Goal: Find specific page/section: Find specific page/section

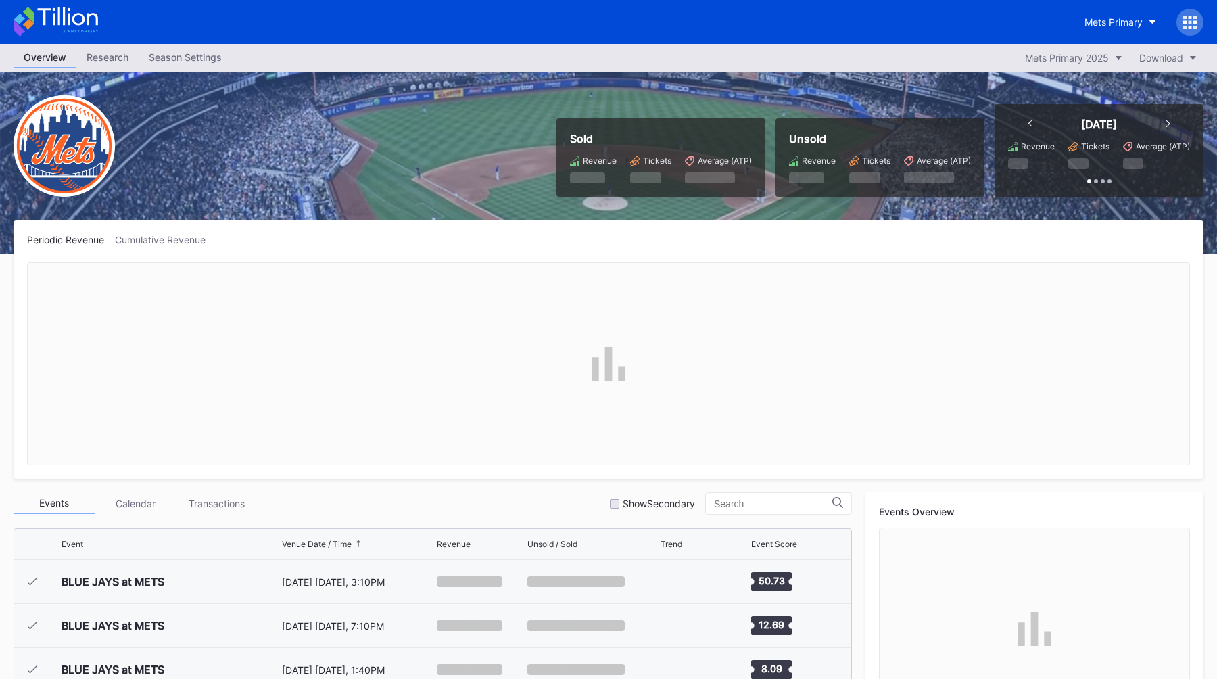
scroll to position [2813, 0]
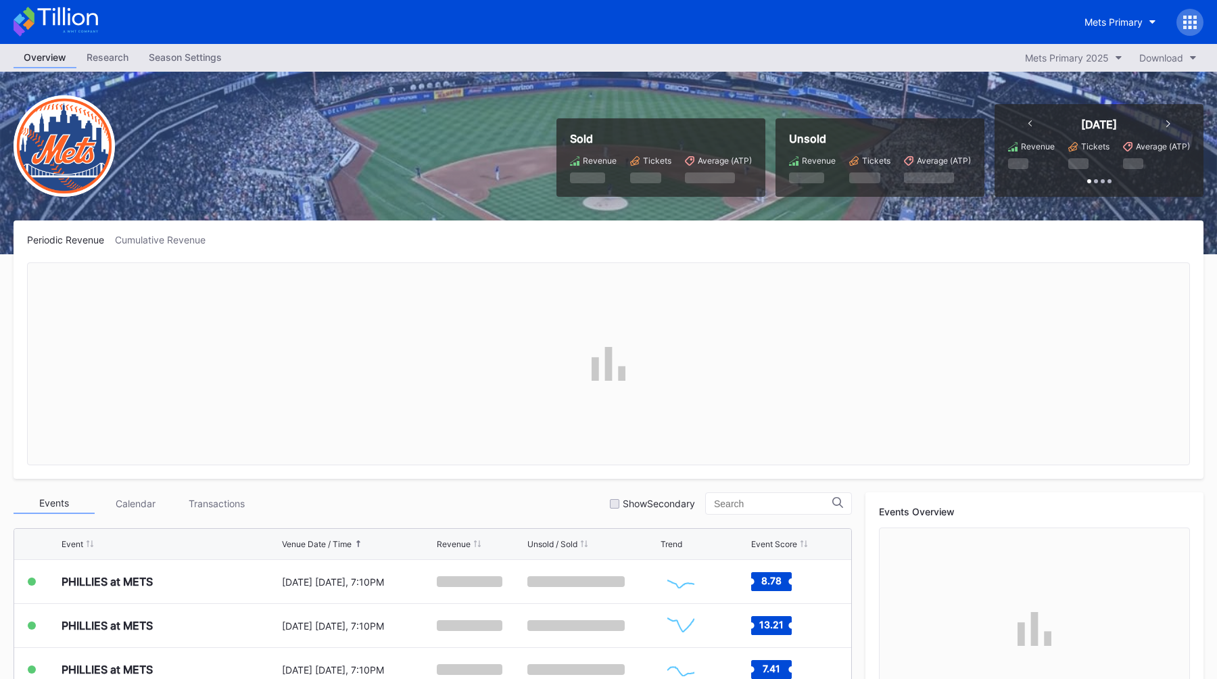
click at [352, 145] on div "Sold Revenue Tickets Average (ATP) Unsold Revenue Tickets Average (ATP) [DATE] …" at bounding box center [608, 163] width 1217 height 183
click at [1102, 28] on button "Mets Primary" at bounding box center [1121, 21] width 92 height 25
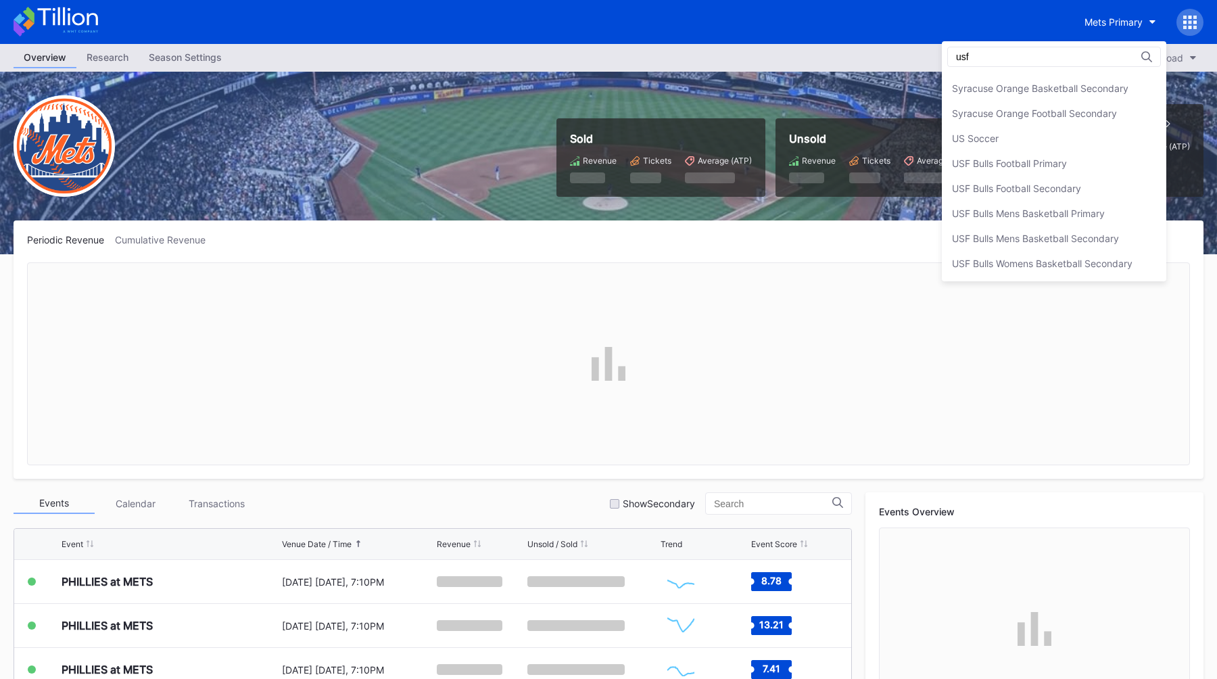
scroll to position [0, 0]
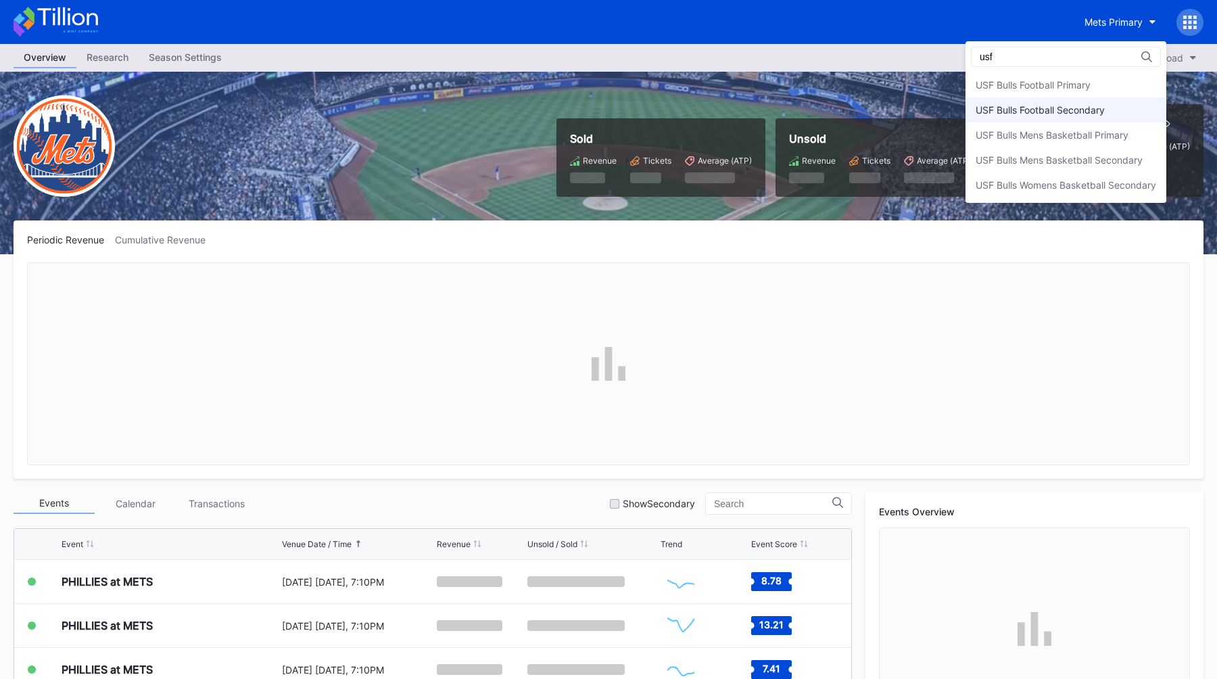
type input "usf"
click at [1071, 116] on div "USF Bulls Football Secondary" at bounding box center [1066, 109] width 201 height 25
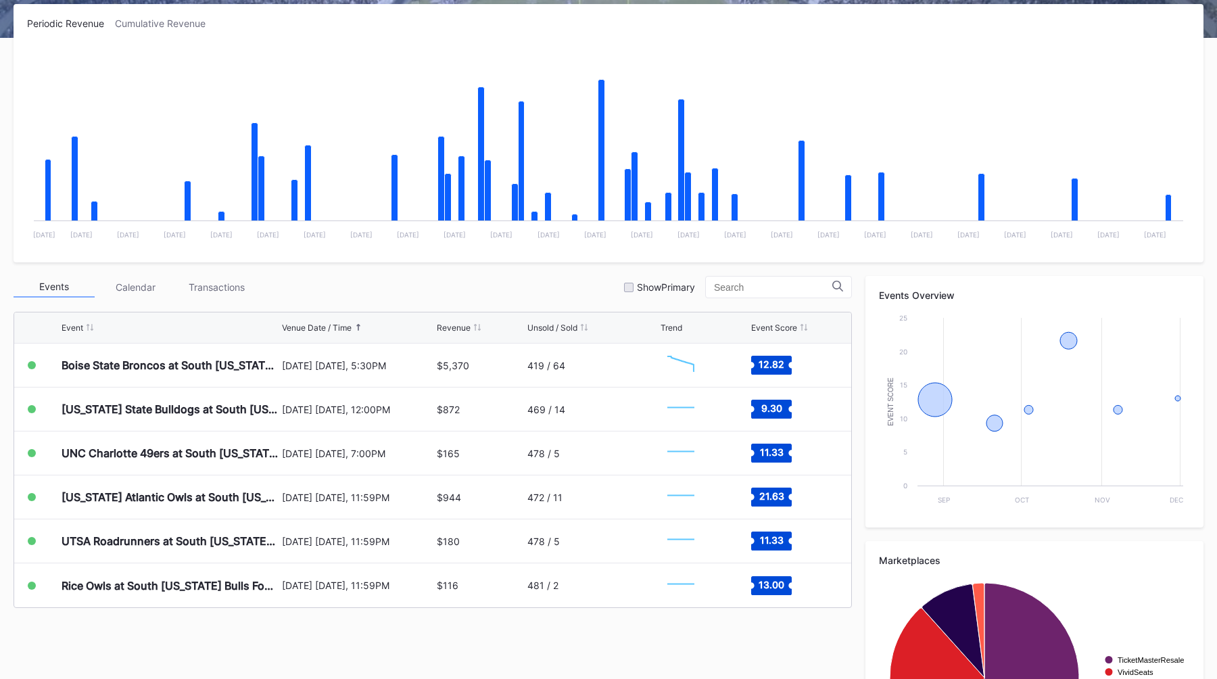
scroll to position [219, 0]
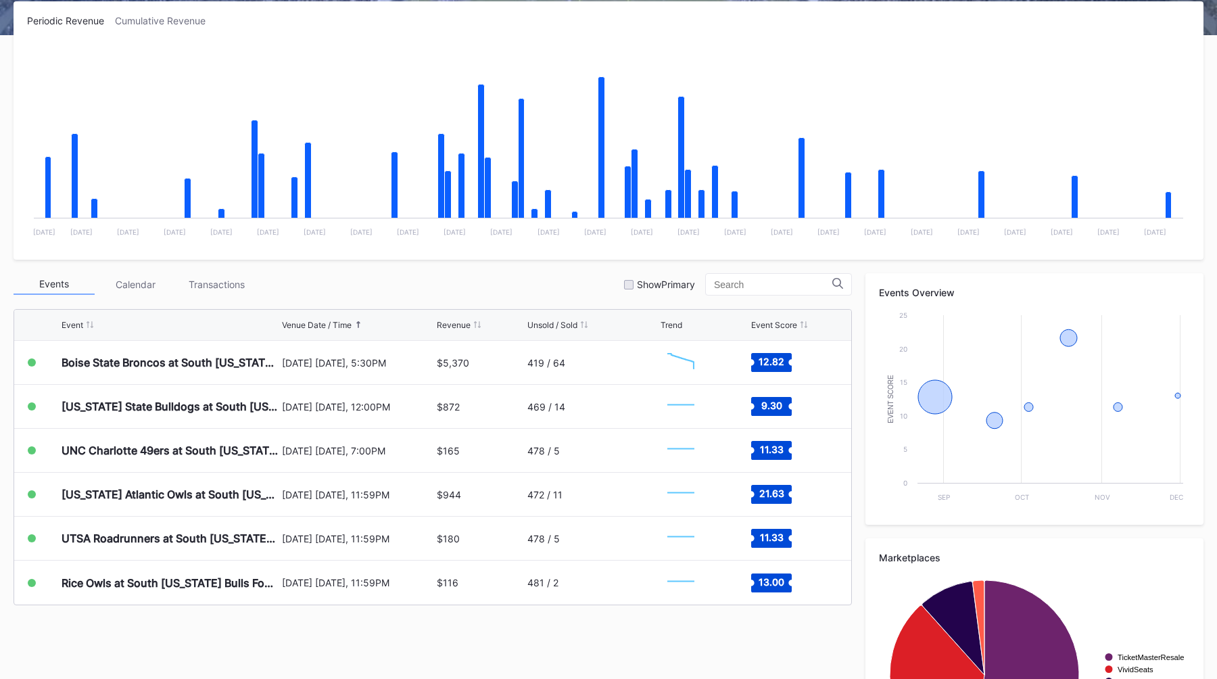
click at [519, 281] on div "Events Calendar Transactions Show Primary" at bounding box center [433, 284] width 839 height 22
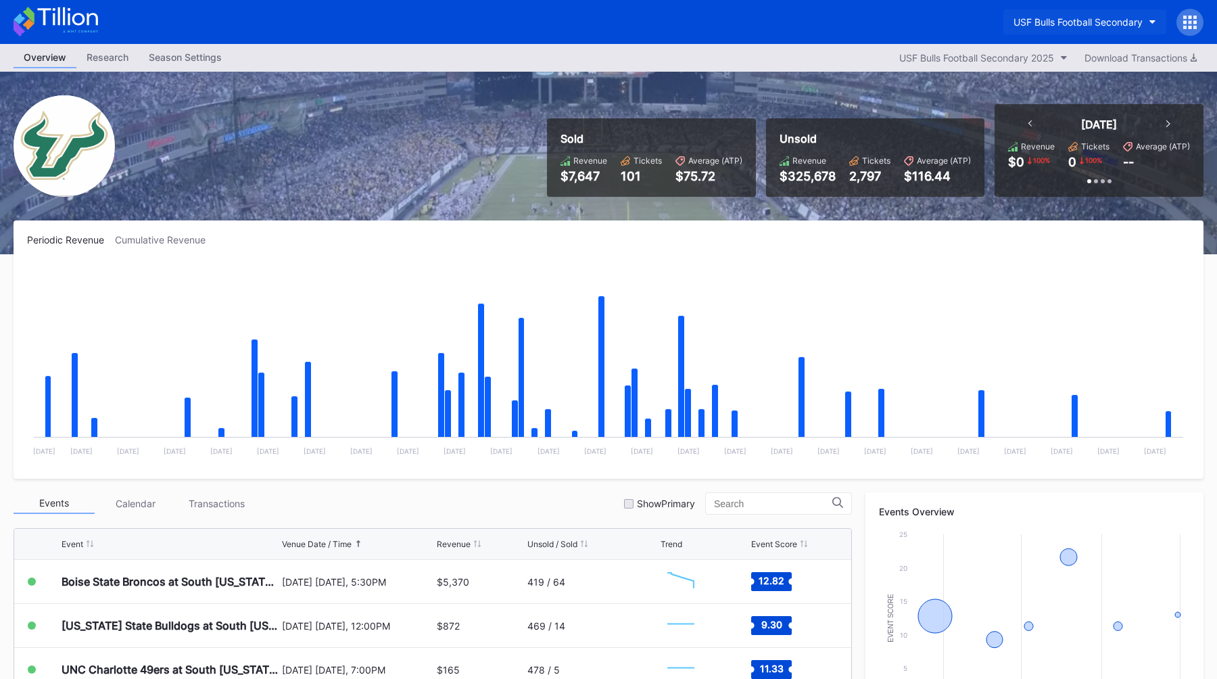
click at [1100, 13] on button "USF Bulls Football Secondary" at bounding box center [1085, 21] width 163 height 25
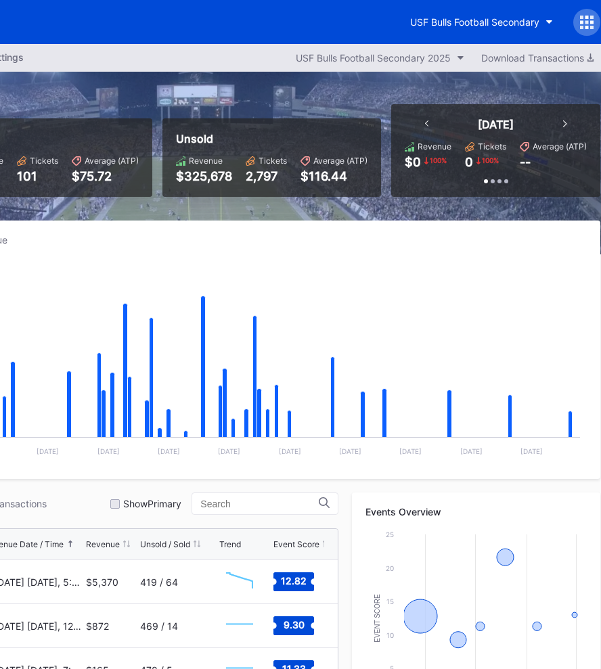
scroll to position [0, 211]
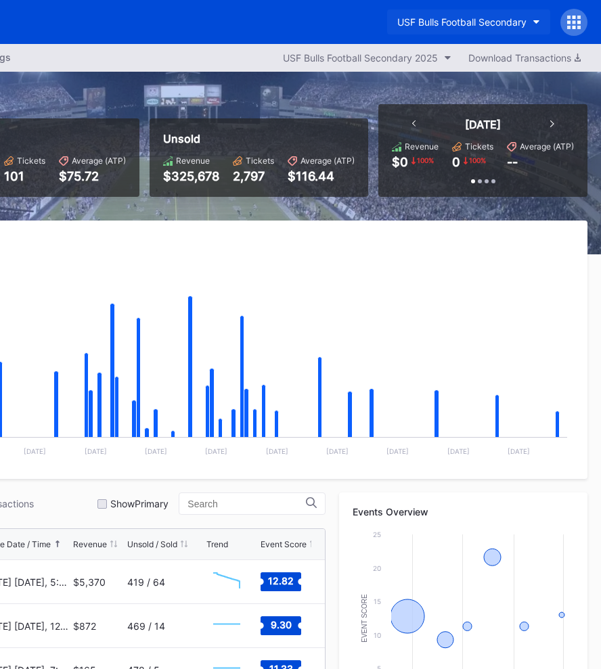
click at [486, 16] on div "USF Bulls Football Secondary" at bounding box center [461, 21] width 129 height 11
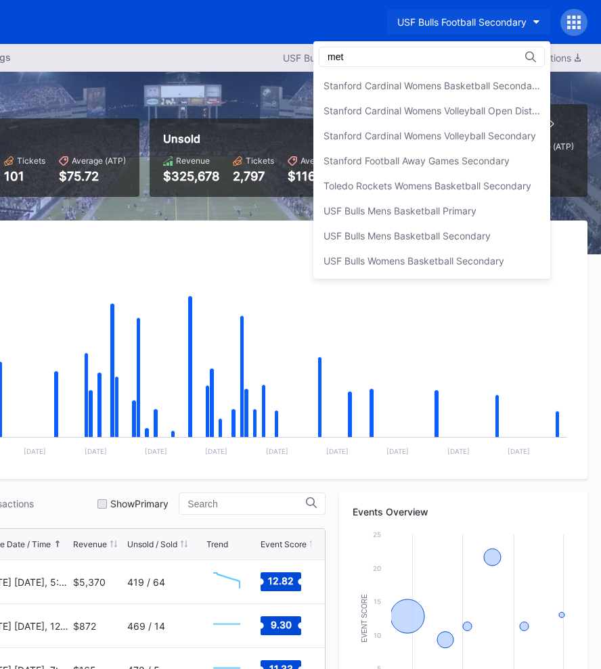
scroll to position [0, 0]
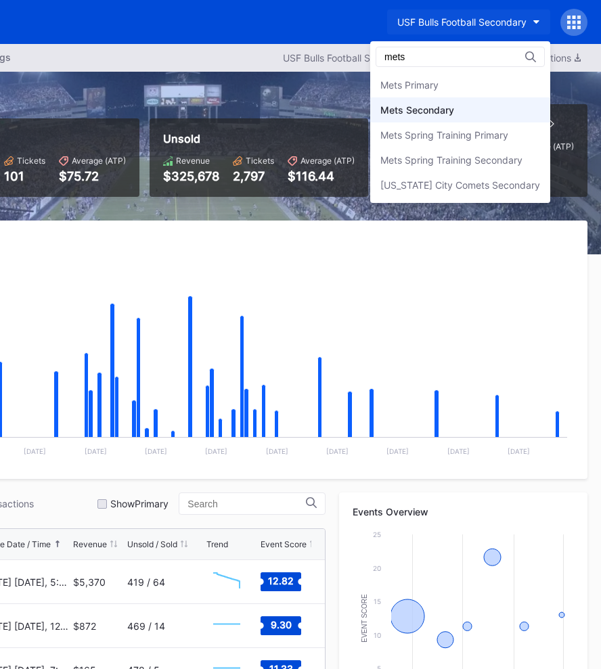
type input "mets"
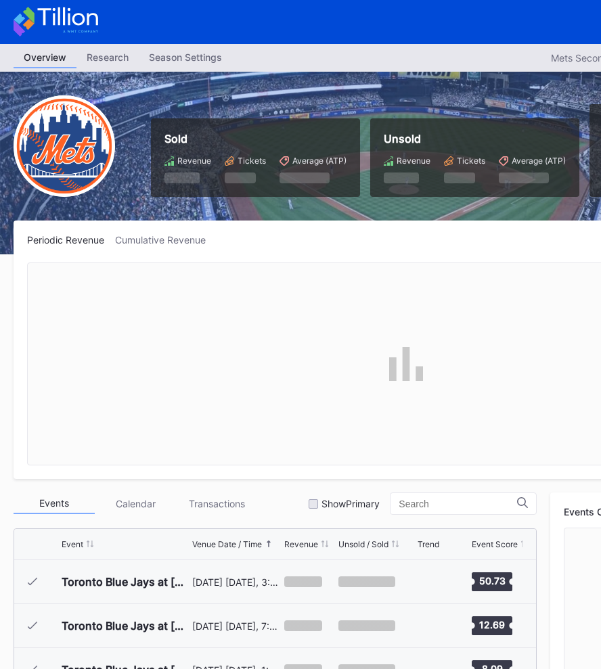
scroll to position [2813, 0]
